Goal: Navigation & Orientation: Find specific page/section

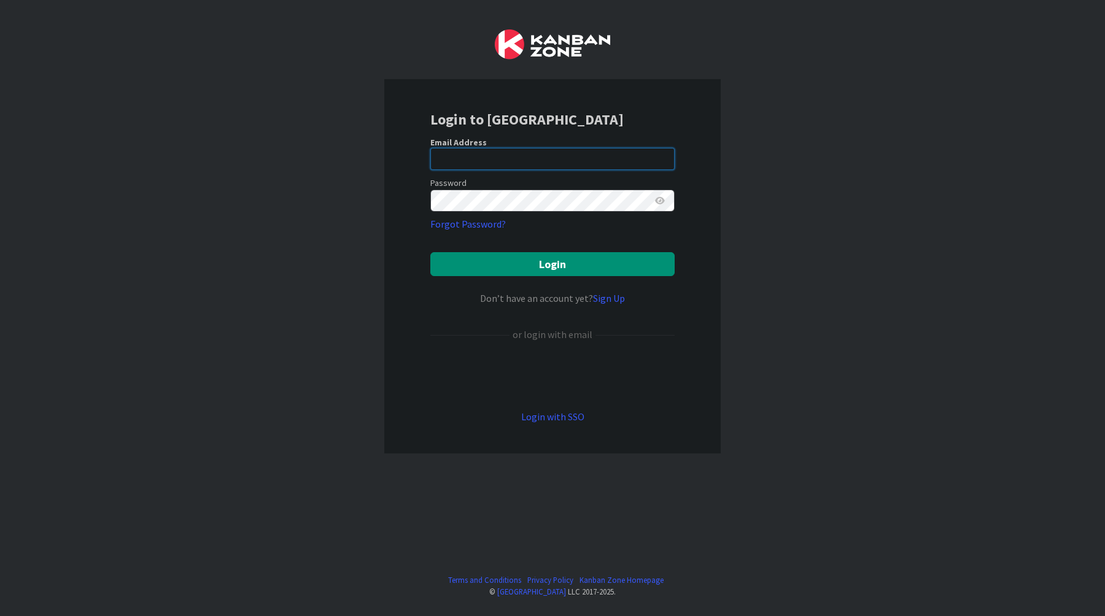
click at [605, 158] on input "email" at bounding box center [552, 159] width 244 height 22
click at [0, 616] on com-1password-button at bounding box center [0, 616] width 0 height 0
type input "[EMAIL_ADDRESS][DOMAIN_NAME]"
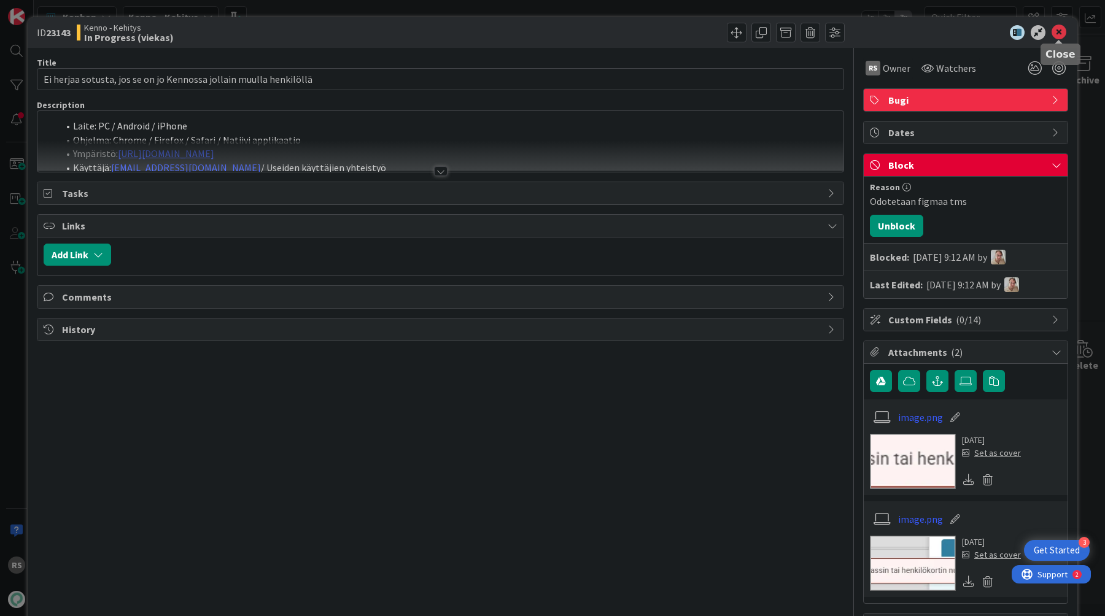
click at [1054, 36] on icon at bounding box center [1059, 32] width 15 height 15
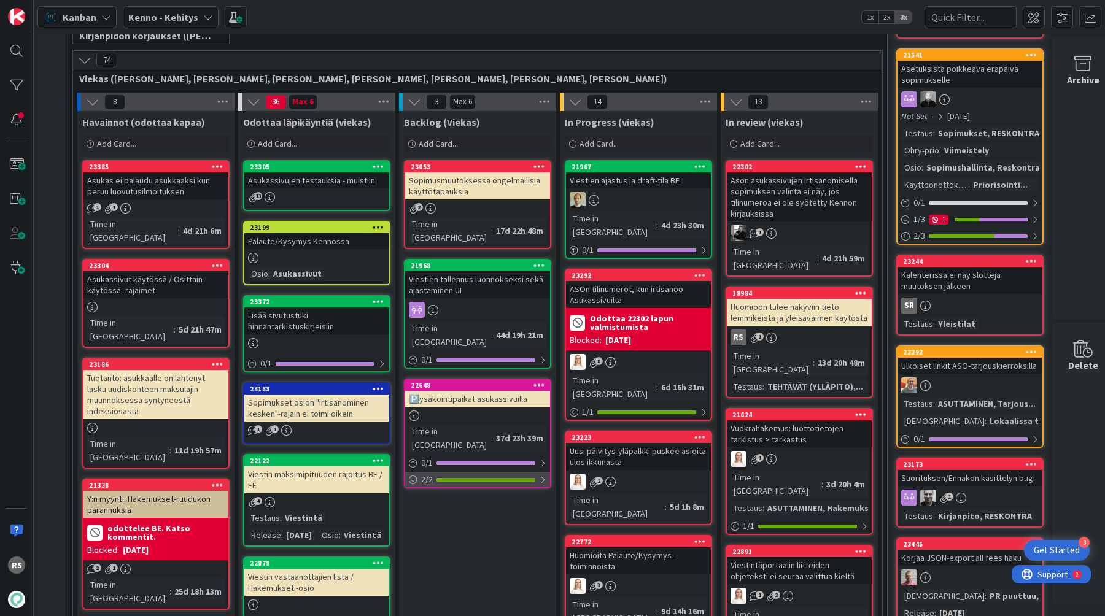
scroll to position [295, 0]
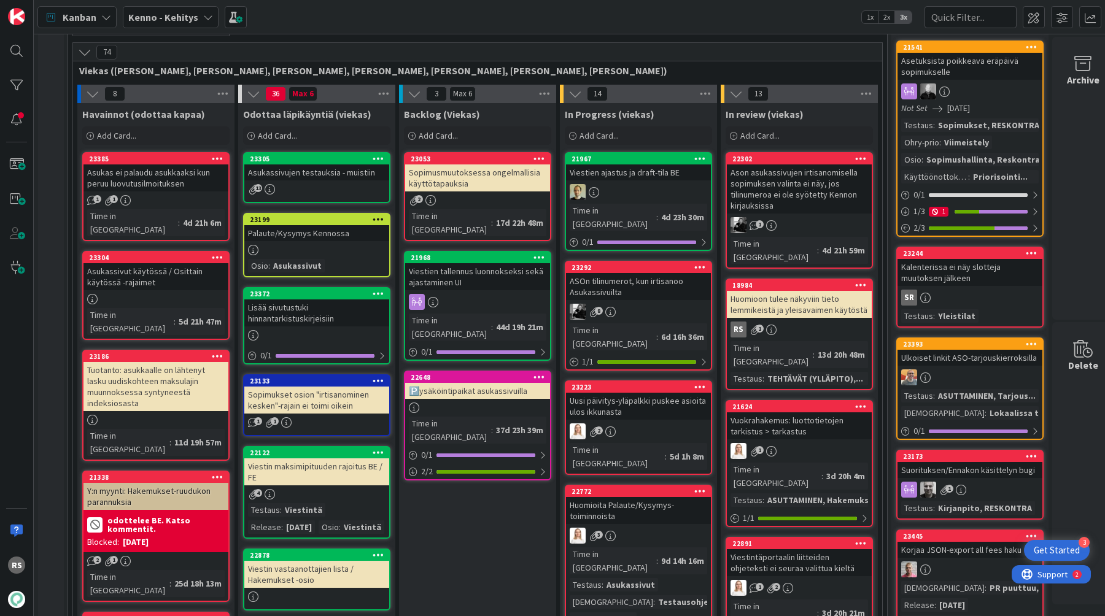
click at [333, 174] on div "Asukassivujen testauksia - muistiin" at bounding box center [316, 173] width 145 height 16
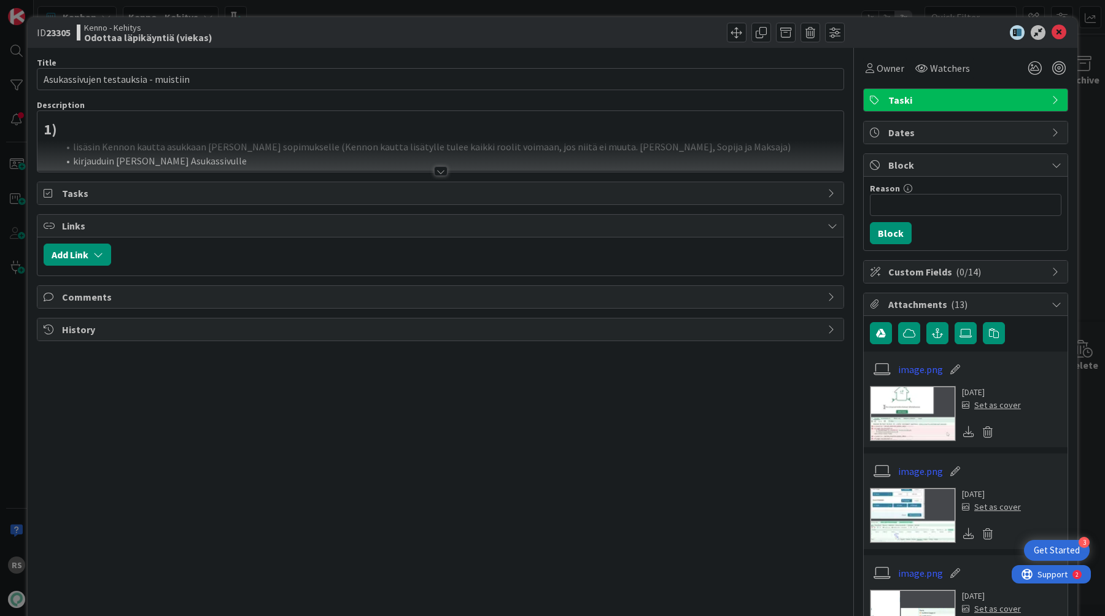
click at [441, 173] on div at bounding box center [441, 171] width 14 height 10
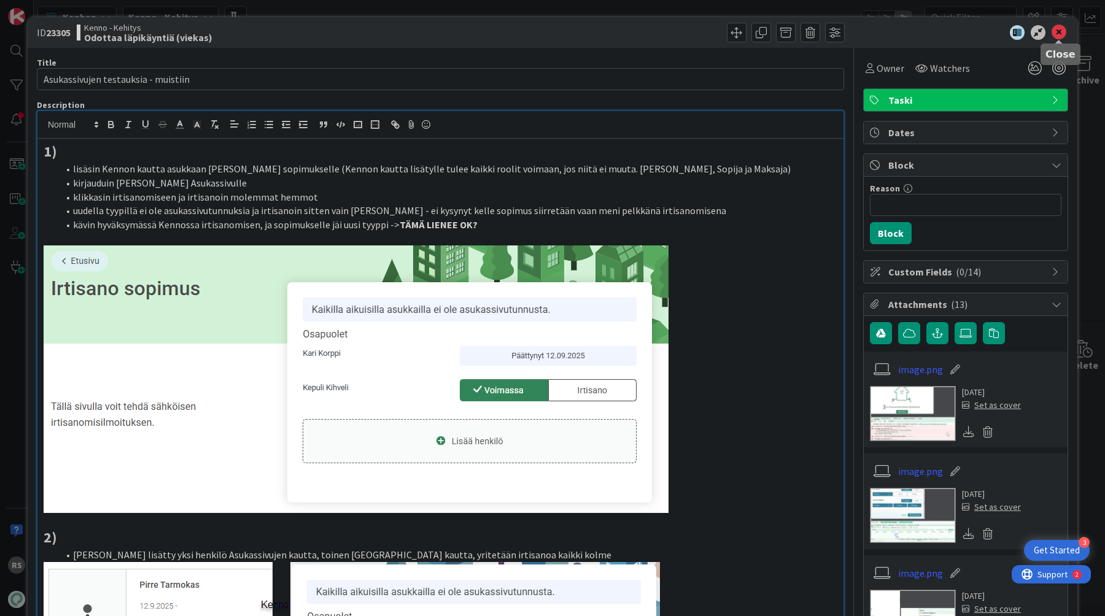
click at [1064, 34] on icon at bounding box center [1059, 32] width 15 height 15
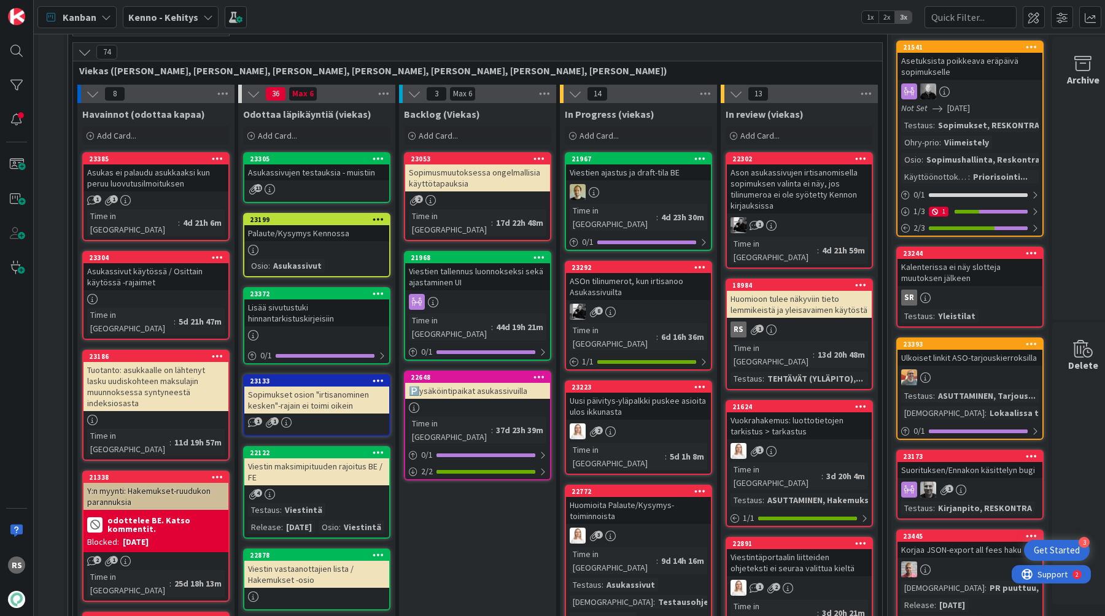
click at [285, 232] on div "Palaute/Kysymys Kennossa" at bounding box center [316, 233] width 145 height 16
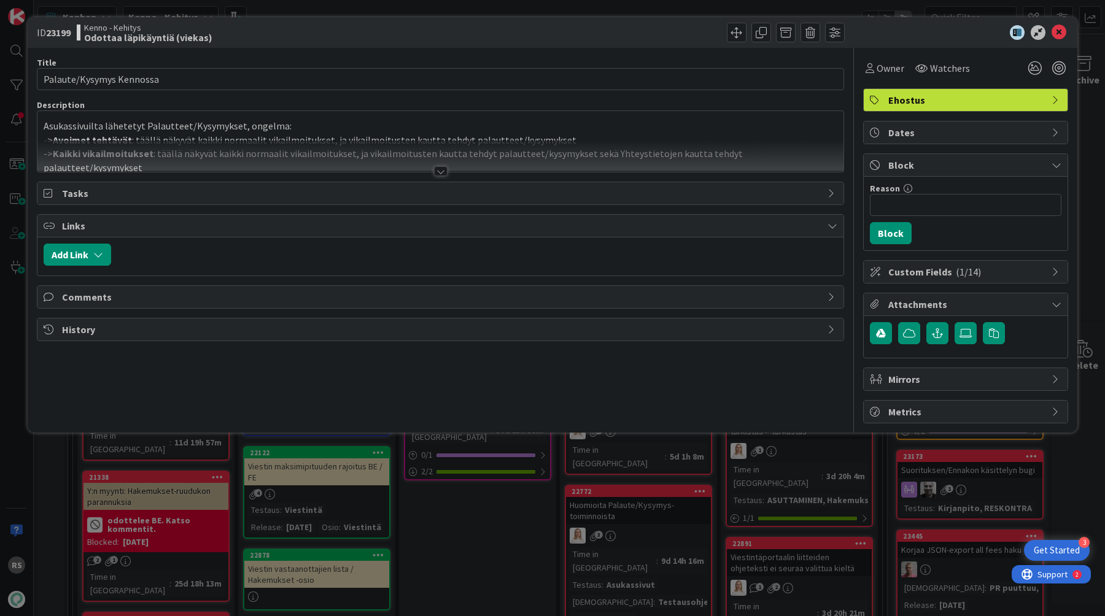
click at [445, 169] on div at bounding box center [441, 171] width 14 height 10
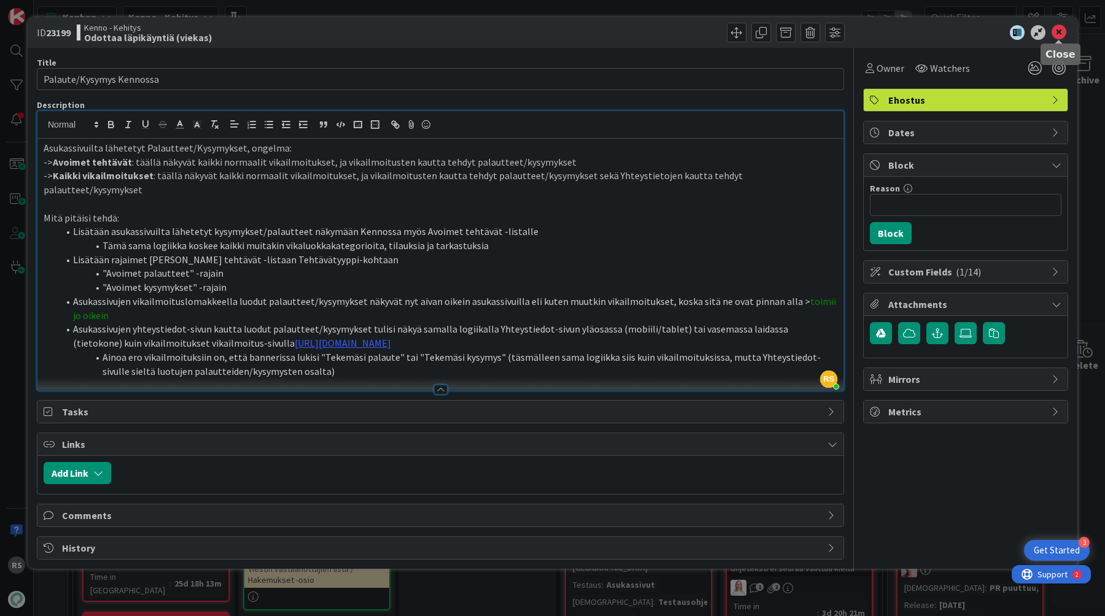
click at [1060, 36] on icon at bounding box center [1059, 32] width 15 height 15
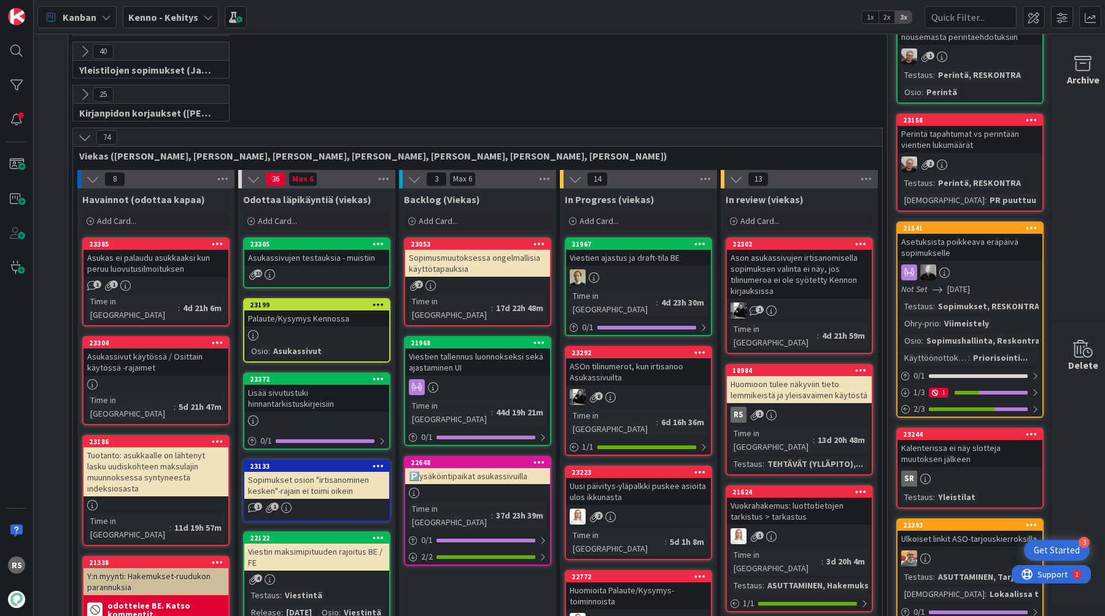
scroll to position [336, 0]
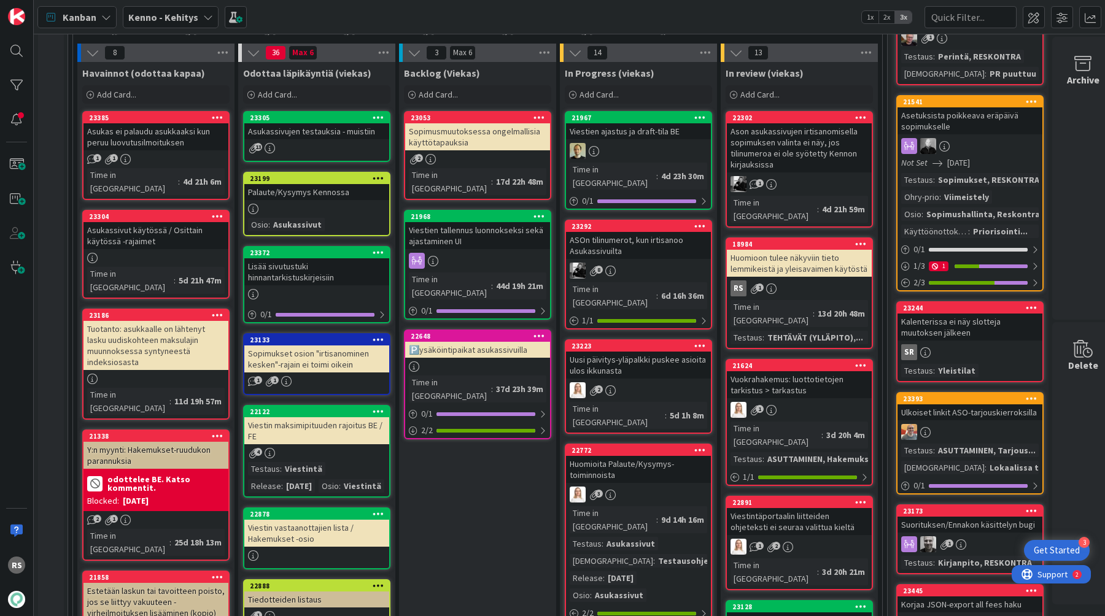
click at [166, 225] on div "Asukassivut käytössä / Osittain käytössä -rajaimet" at bounding box center [155, 235] width 145 height 27
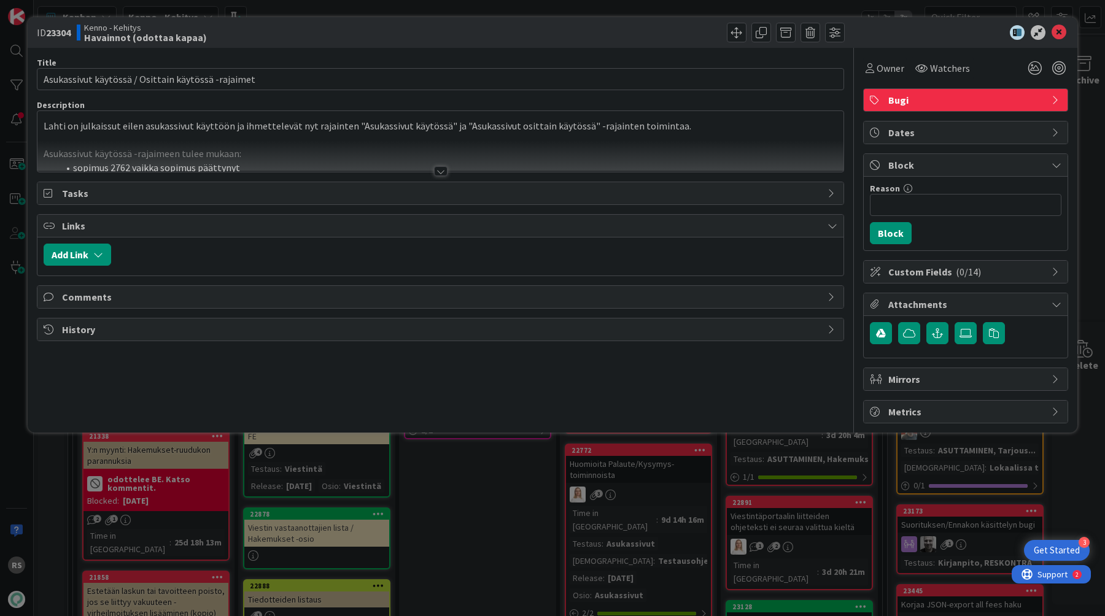
click at [441, 168] on div at bounding box center [441, 171] width 14 height 10
